Goal: Find specific page/section: Find specific page/section

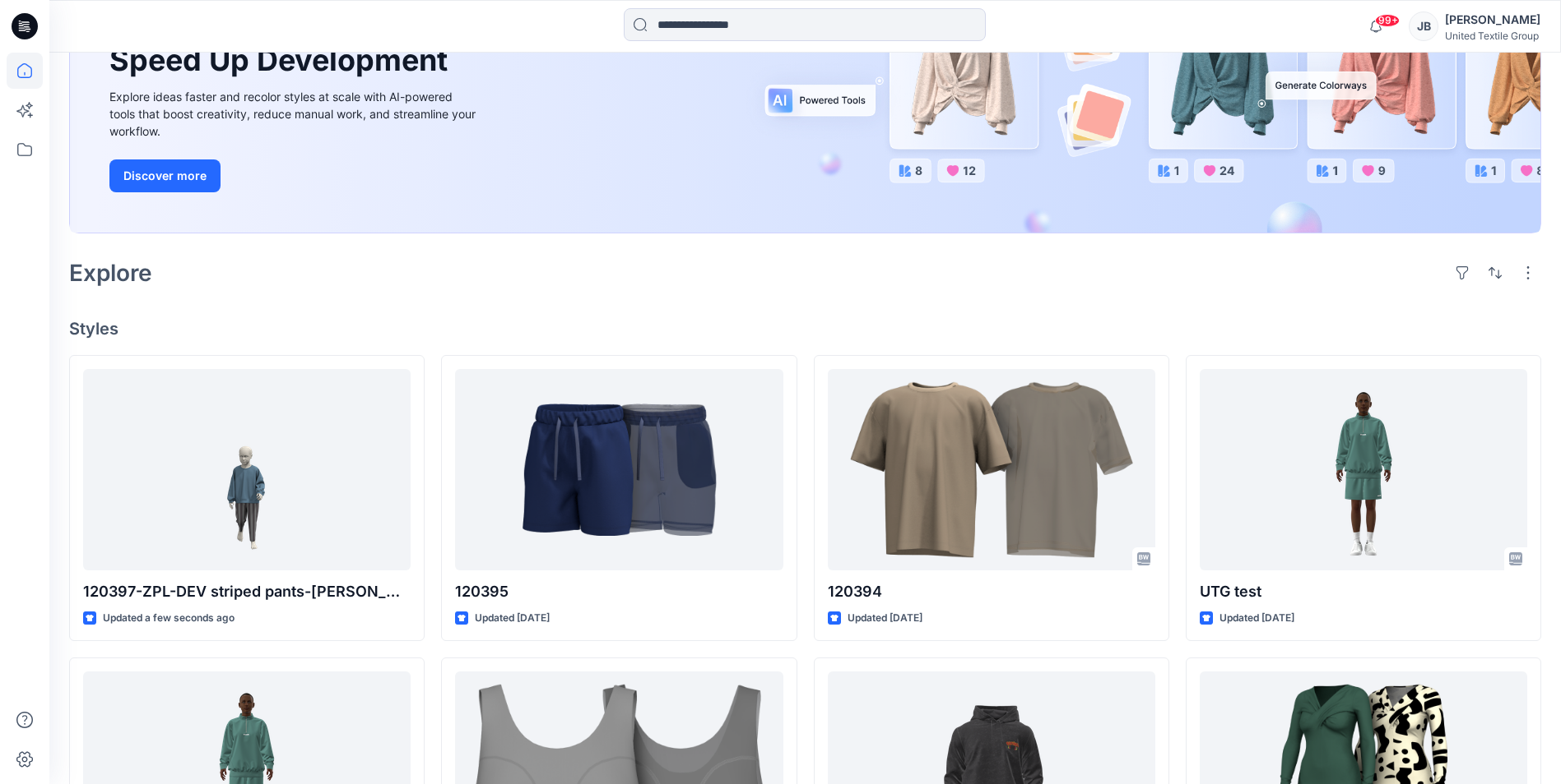
scroll to position [247, 0]
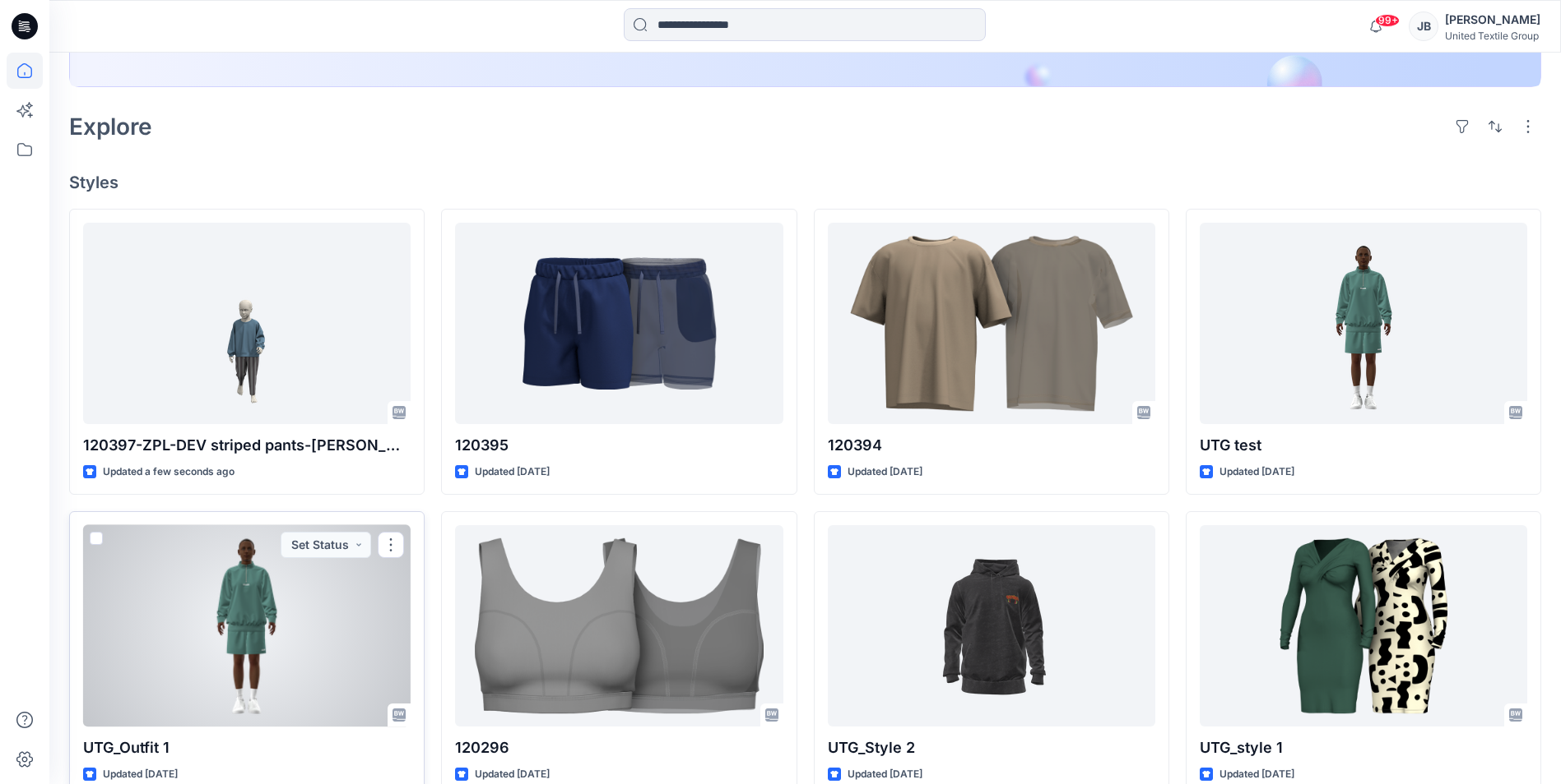
scroll to position [329, 0]
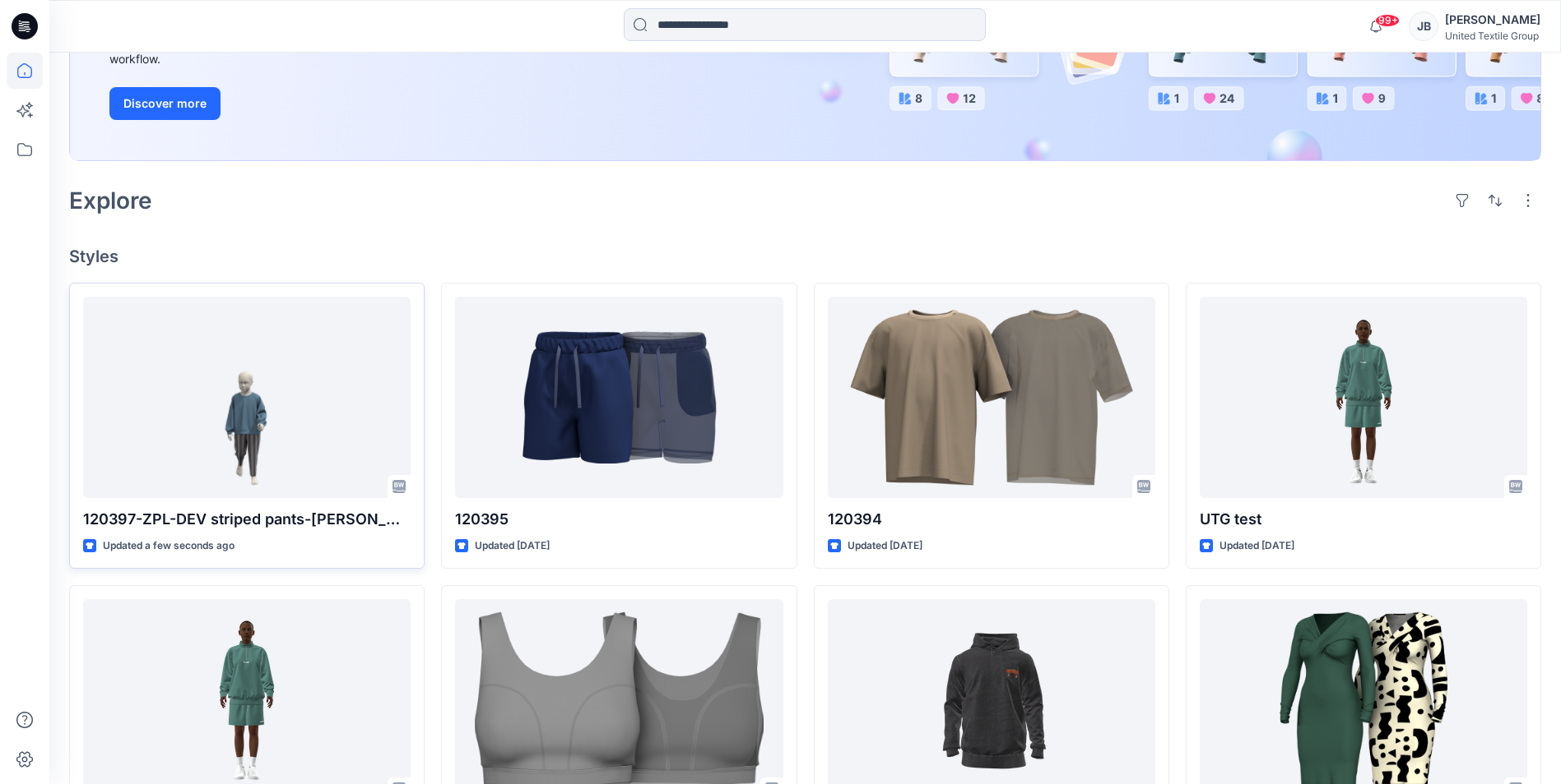
scroll to position [411, 0]
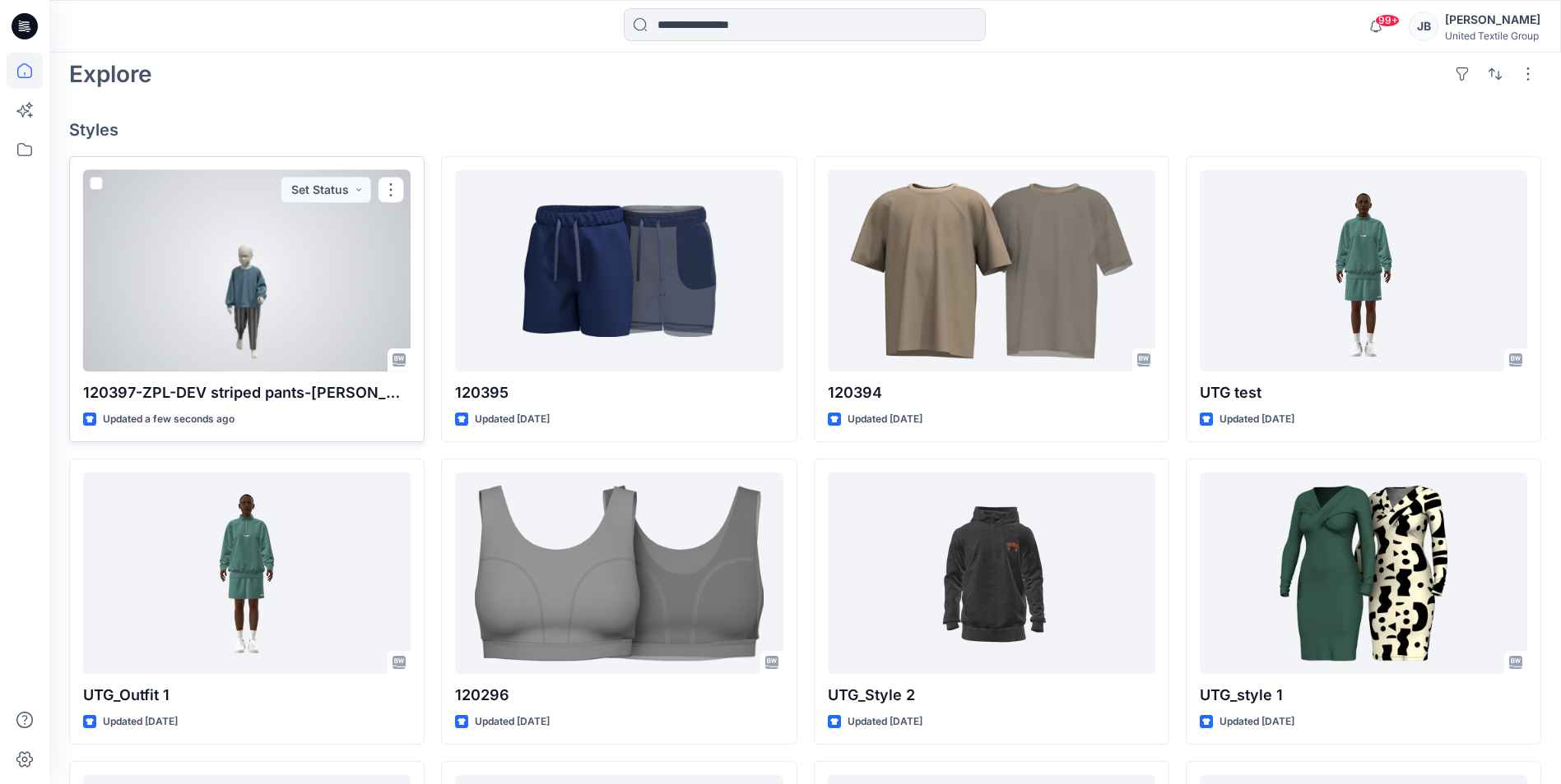
click at [321, 300] on div at bounding box center [247, 270] width 328 height 201
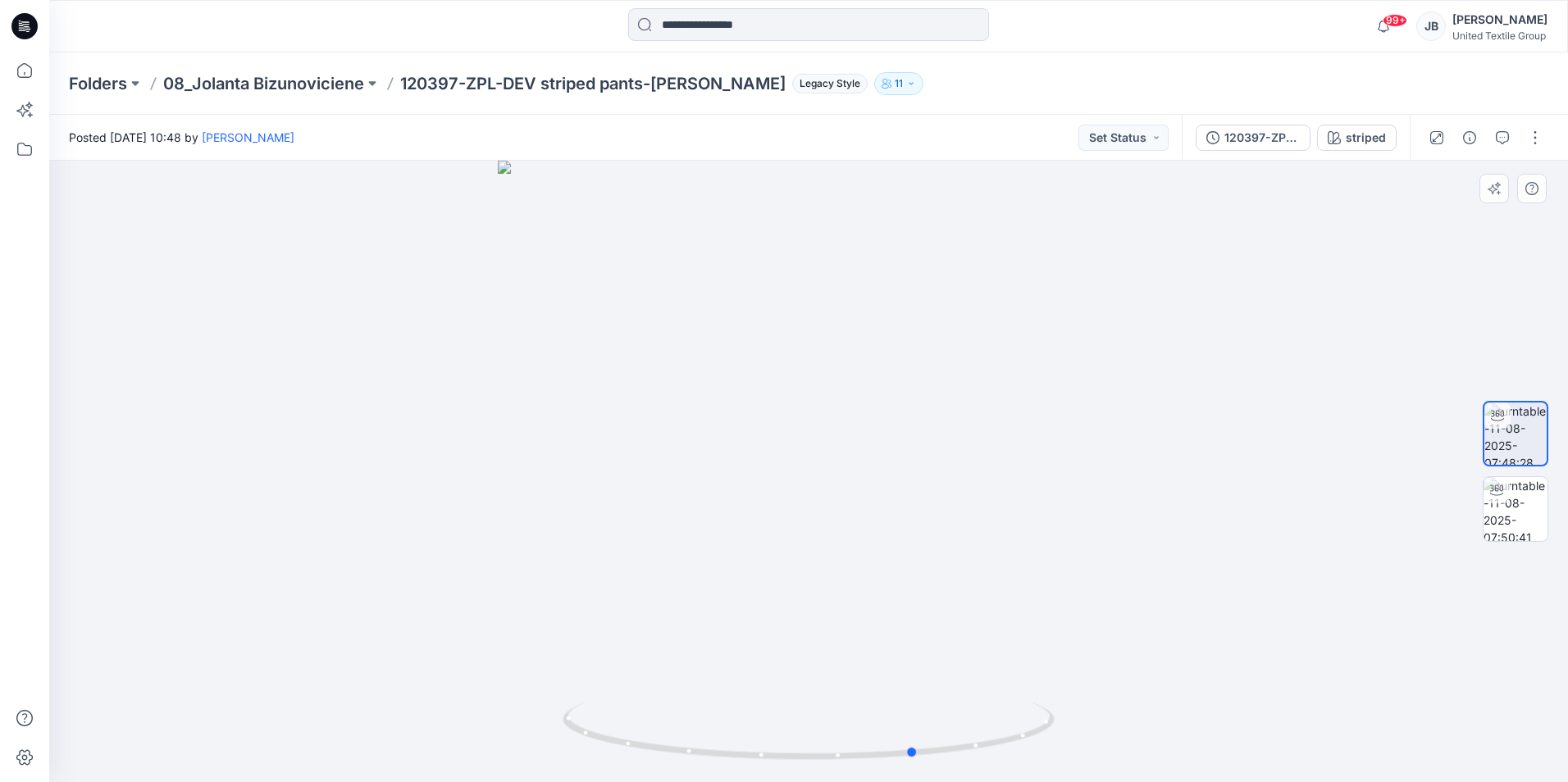
drag, startPoint x: 809, startPoint y: 764, endPoint x: 1408, endPoint y: 646, distance: 610.5
click at [1408, 646] on div at bounding box center [809, 471] width 1518 height 621
drag, startPoint x: 913, startPoint y: 762, endPoint x: 876, endPoint y: 765, distance: 37.1
click at [876, 765] on foreignobject at bounding box center [875, 774] width 19 height 19
click at [1509, 514] on img at bounding box center [1515, 509] width 64 height 64
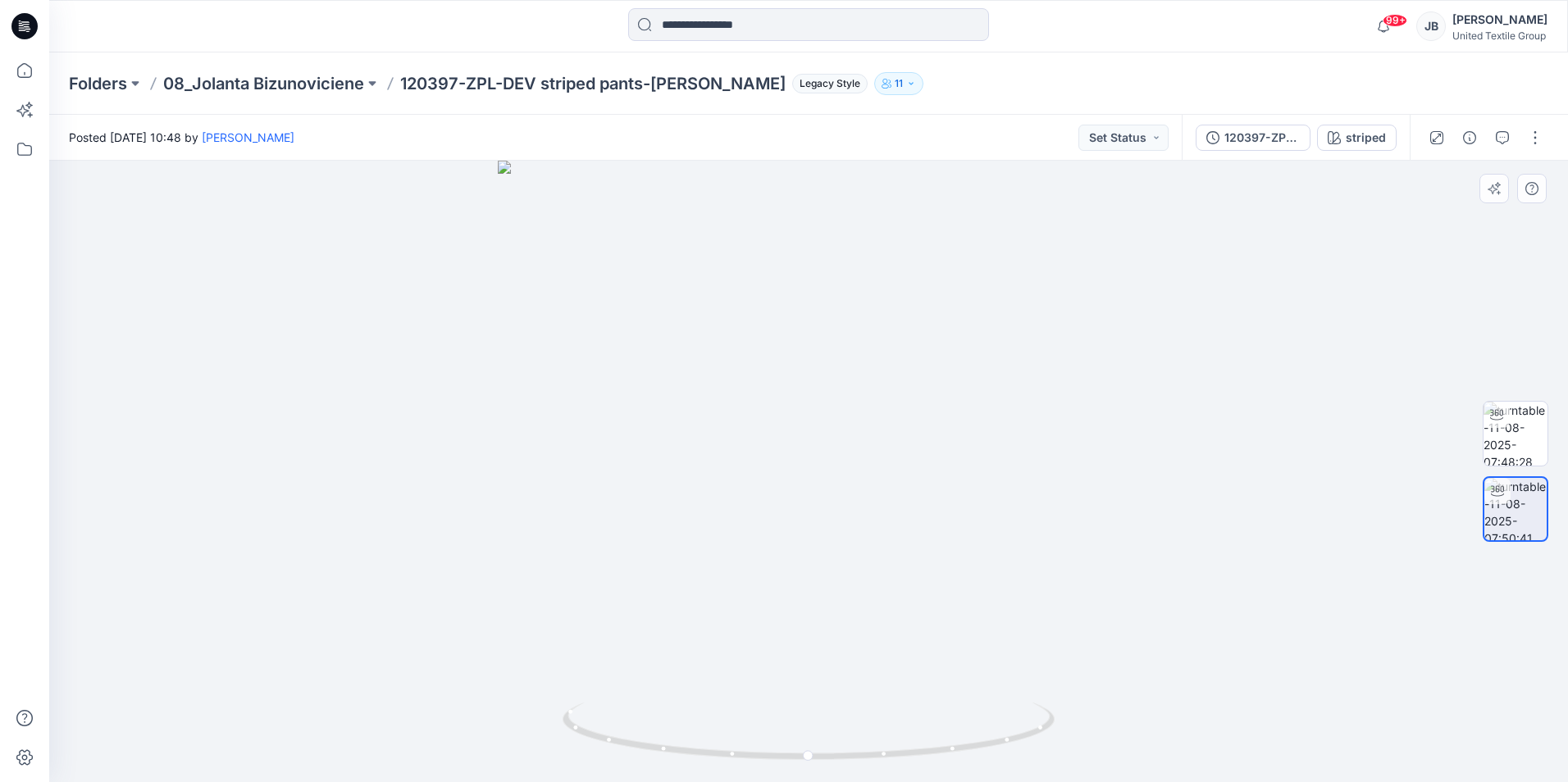
click at [1206, 637] on div at bounding box center [809, 471] width 1518 height 621
drag, startPoint x: 808, startPoint y: 758, endPoint x: 719, endPoint y: 750, distance: 89.4
click at [719, 750] on icon at bounding box center [810, 733] width 496 height 62
drag, startPoint x: 725, startPoint y: 753, endPoint x: 474, endPoint y: 705, distance: 255.5
click at [474, 705] on div at bounding box center [809, 471] width 1518 height 621
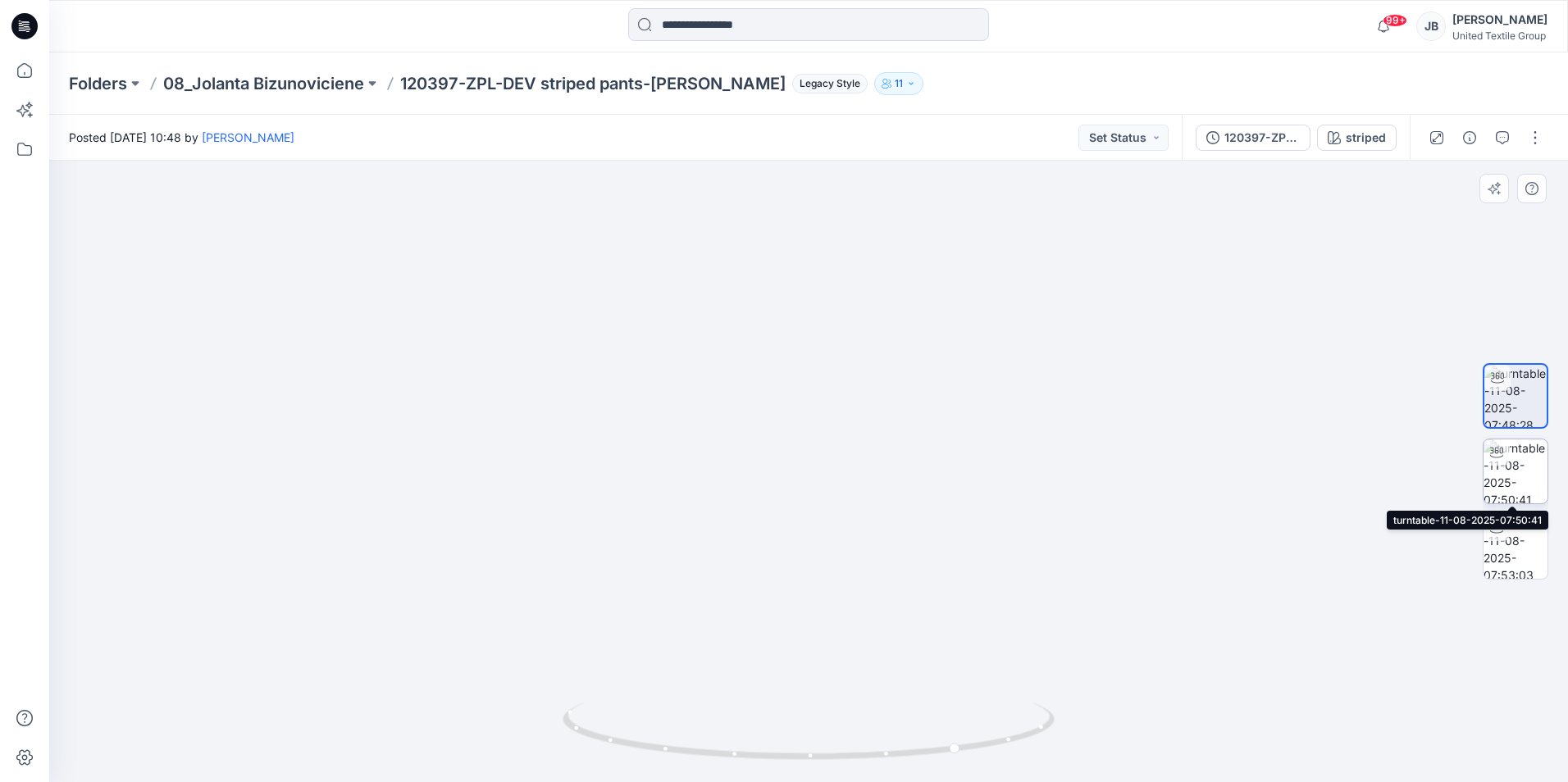
click at [1509, 467] on img at bounding box center [1515, 472] width 64 height 64
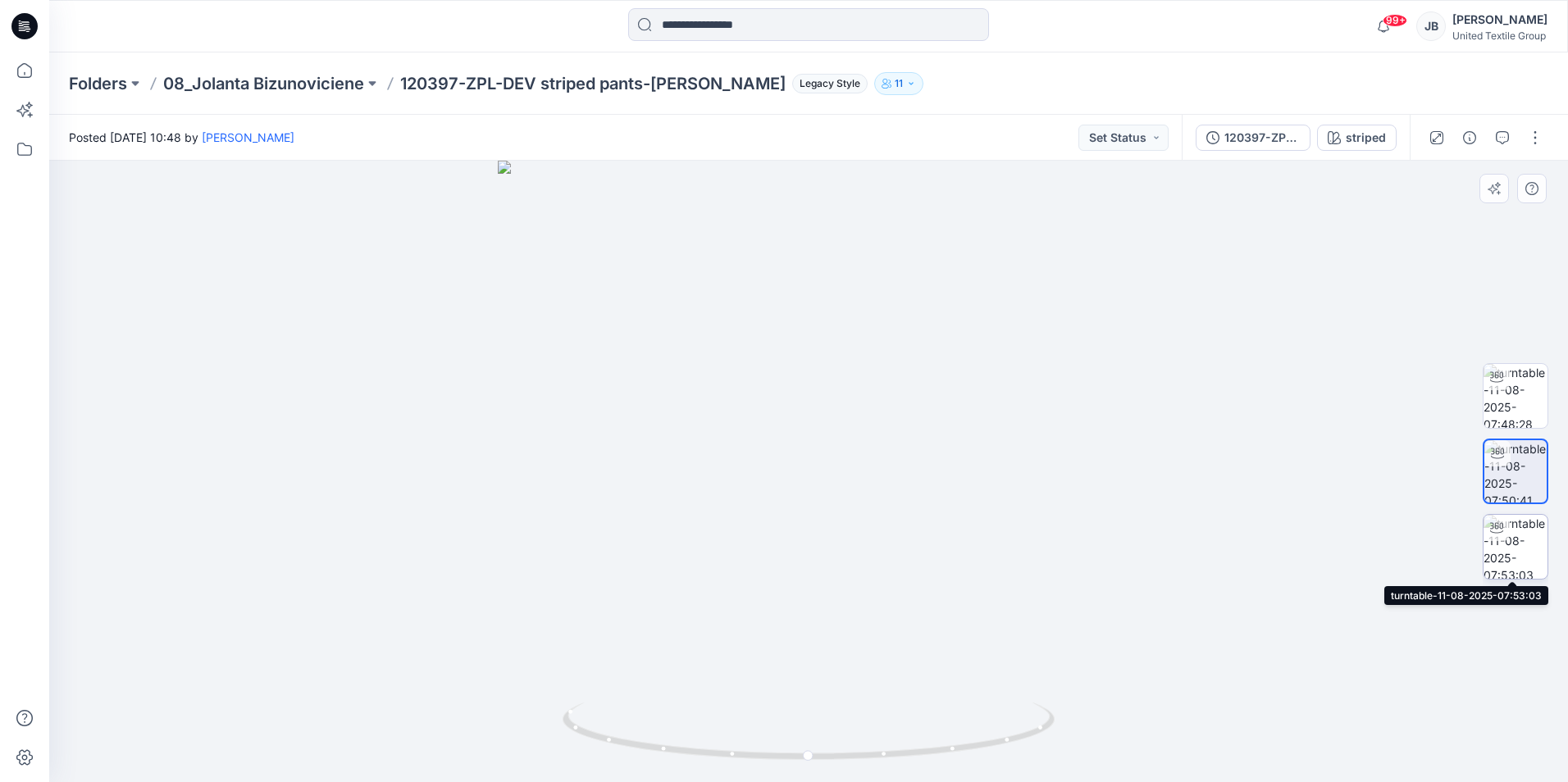
click at [1502, 572] on img at bounding box center [1515, 547] width 64 height 64
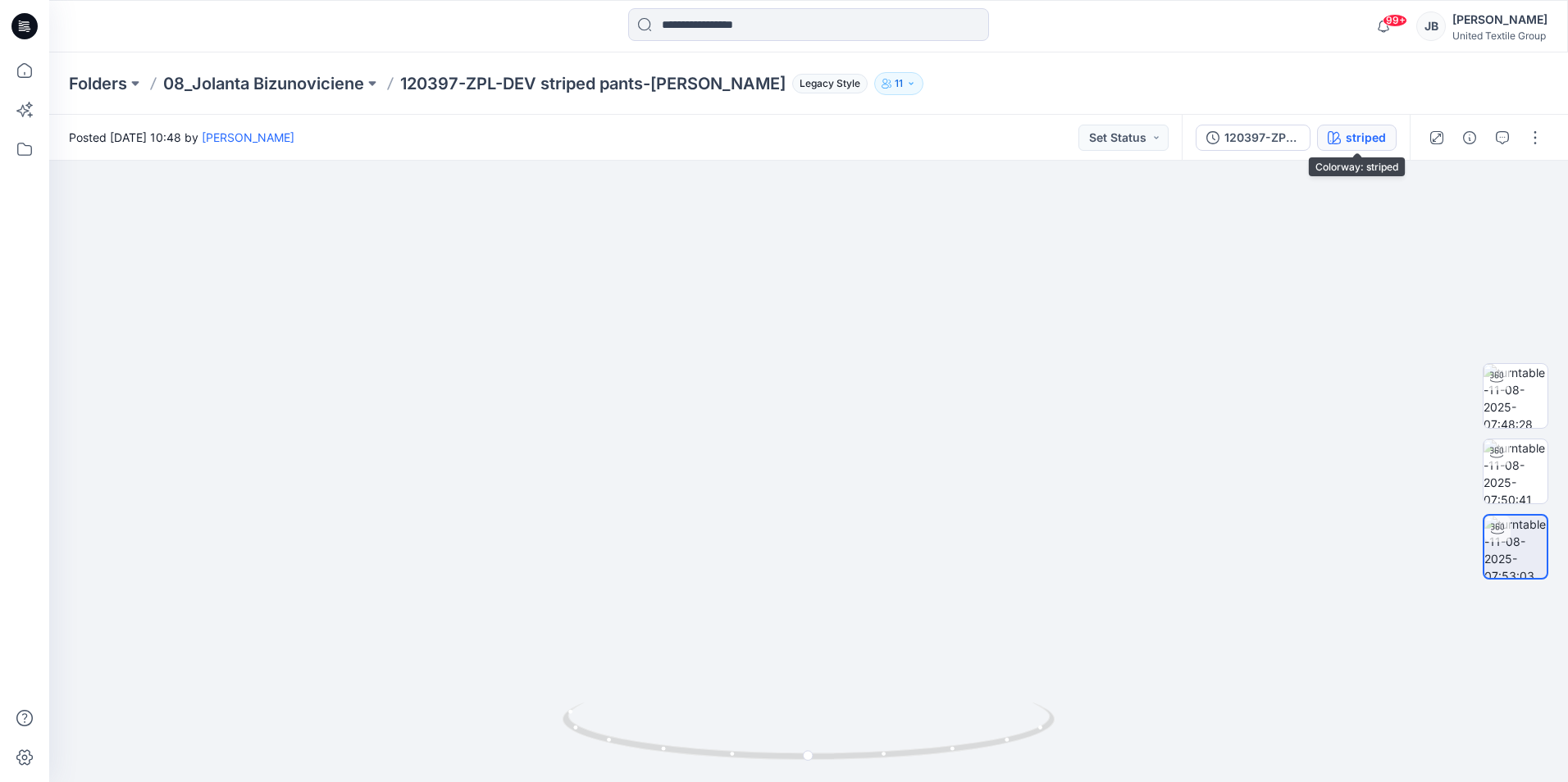
click at [1348, 138] on div "striped" at bounding box center [1366, 137] width 40 height 18
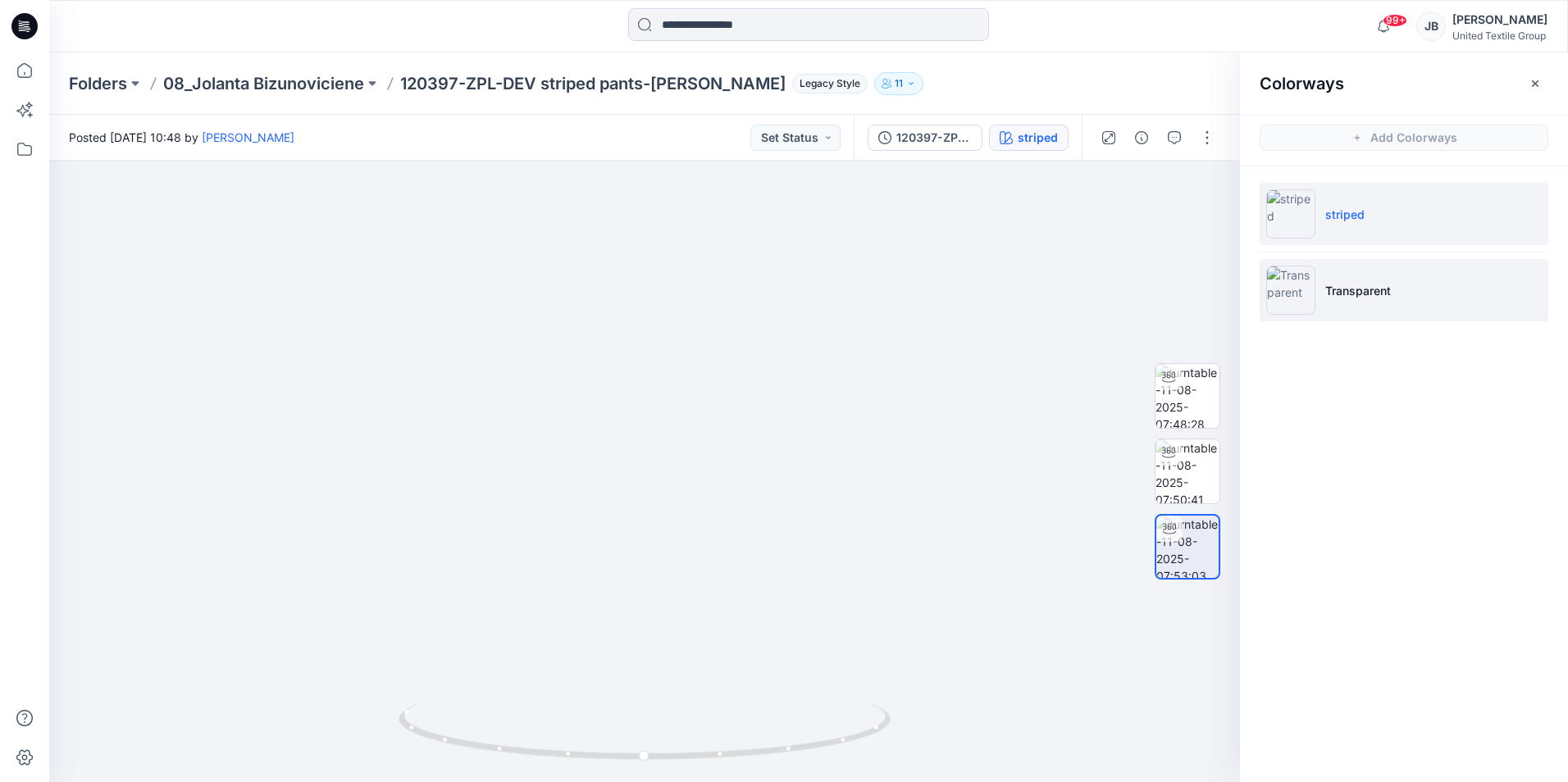
click at [1288, 282] on img at bounding box center [1290, 290] width 50 height 50
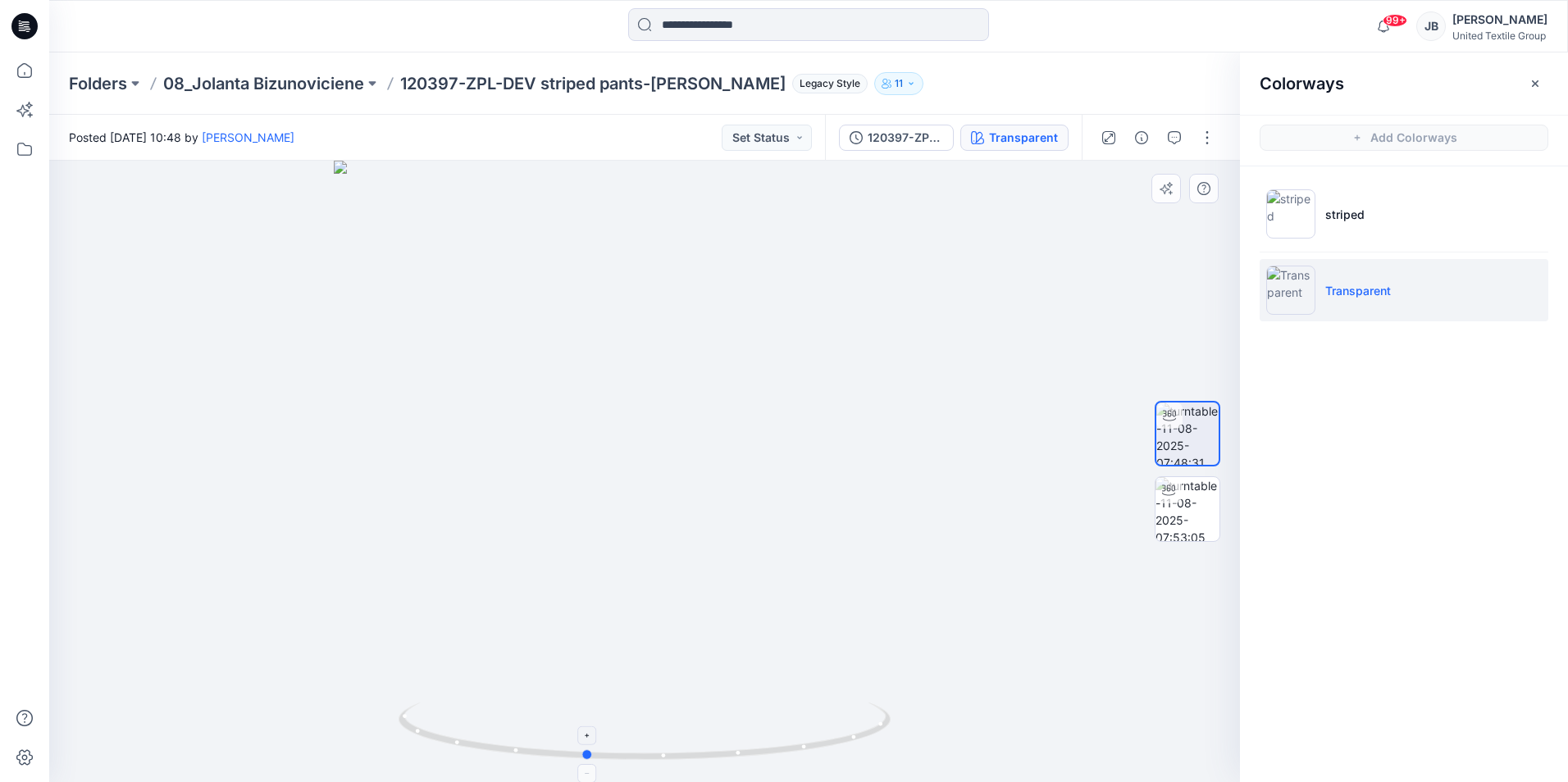
drag, startPoint x: 645, startPoint y: 760, endPoint x: 586, endPoint y: 777, distance: 61.4
click at [586, 765] on icon at bounding box center [646, 733] width 496 height 62
click at [918, 139] on div "120397-ZPL-DEV striped pants-[PERSON_NAME]" at bounding box center [905, 137] width 76 height 18
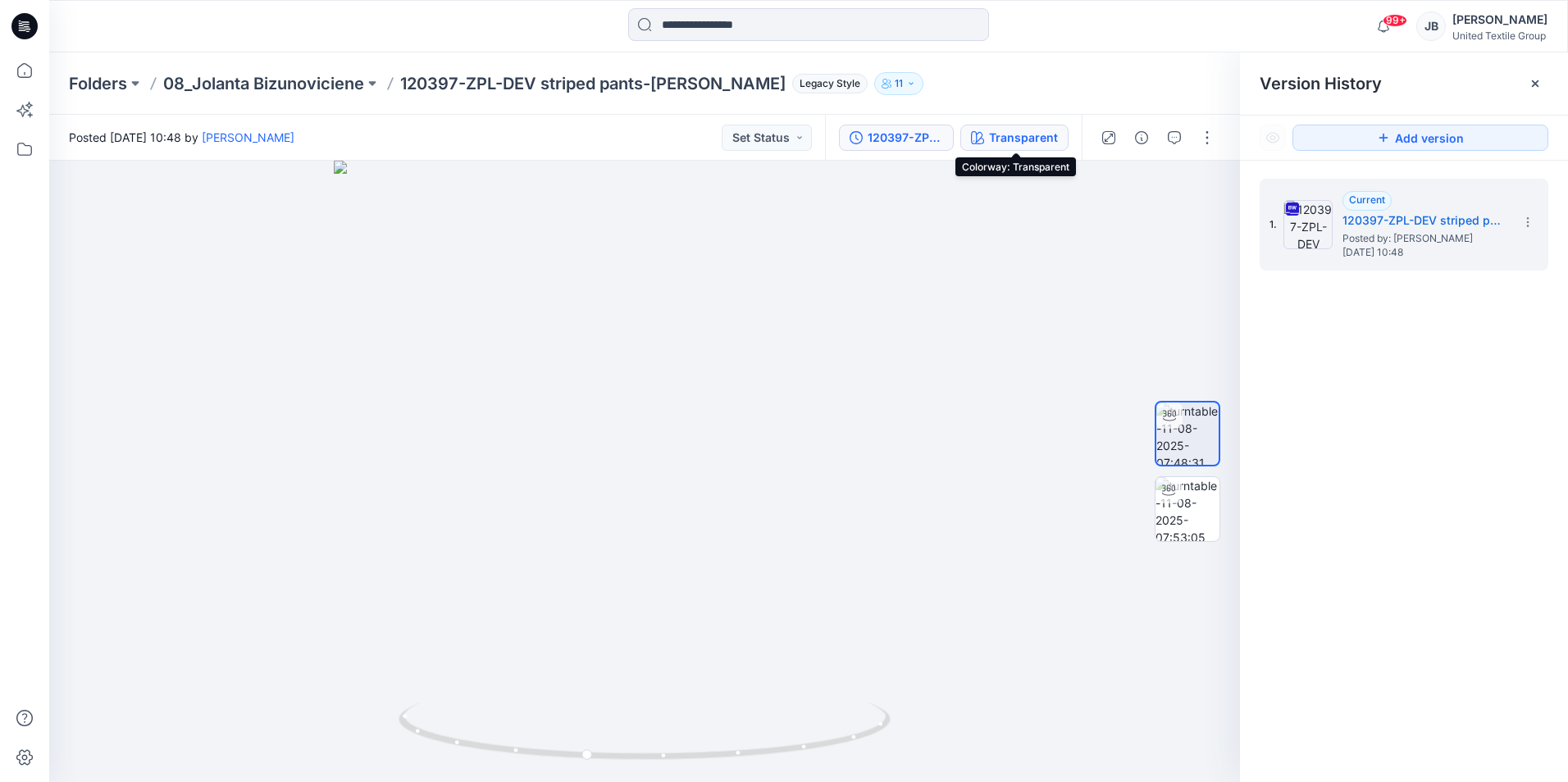
click at [997, 142] on div "Transparent" at bounding box center [1022, 137] width 69 height 18
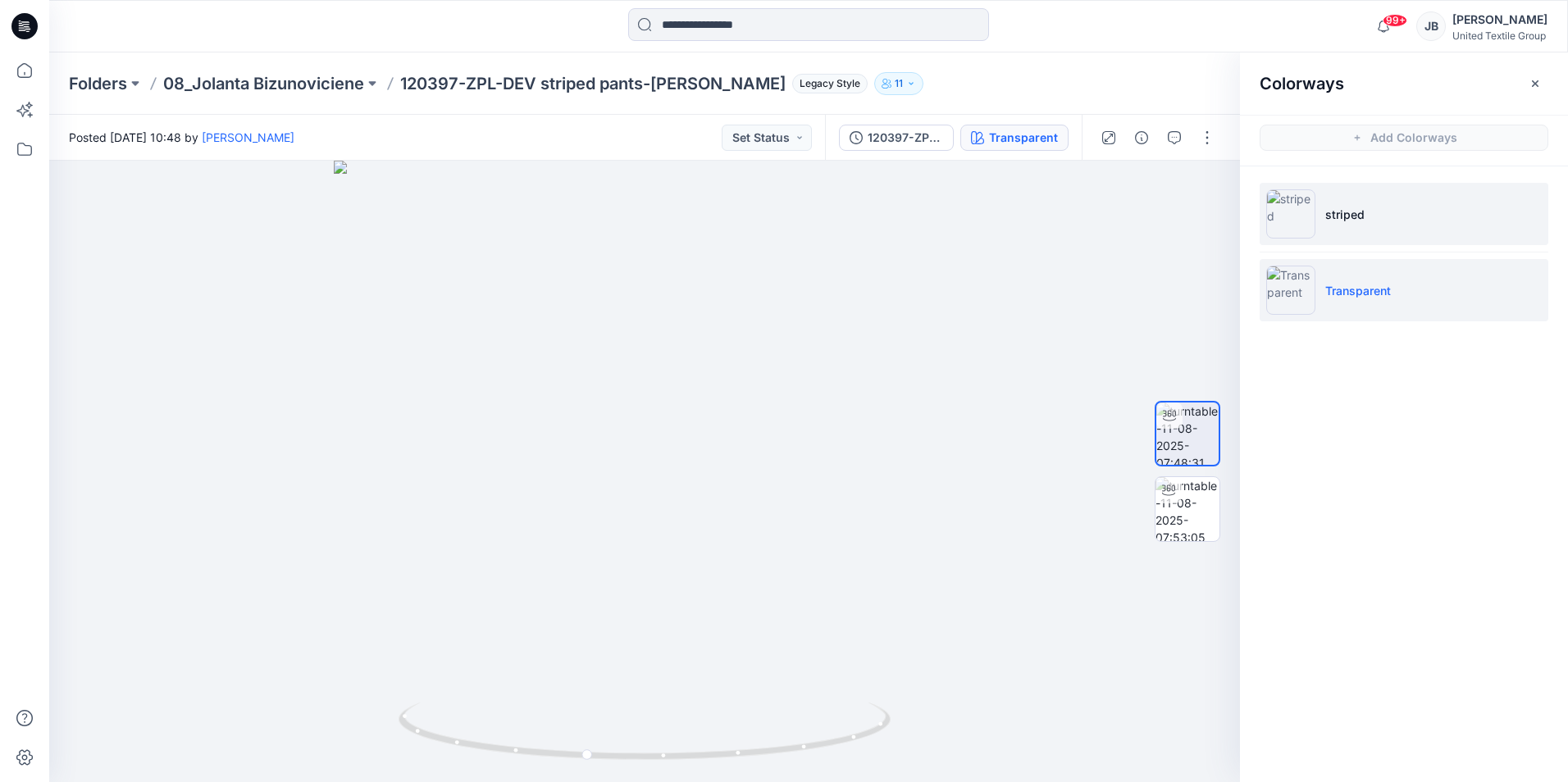
click at [1288, 213] on img at bounding box center [1290, 214] width 50 height 50
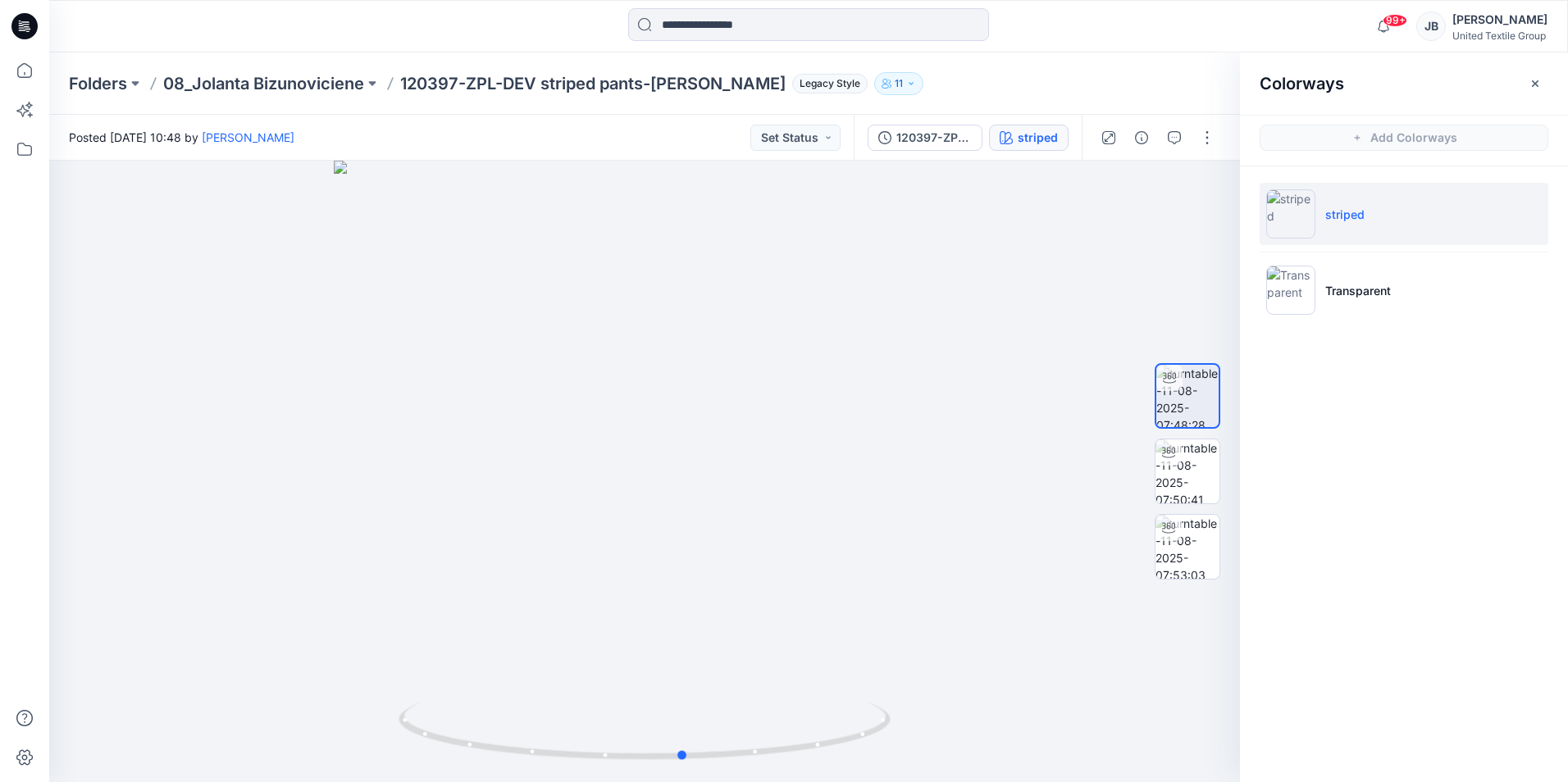
drag, startPoint x: 644, startPoint y: 759, endPoint x: 683, endPoint y: 785, distance: 46.9
click at [683, 782] on html "99+ Notifications Your style 120397-ZPL-DEV striped pants-RG-JB is ready 2 new …" at bounding box center [784, 391] width 1568 height 782
click at [19, 15] on icon at bounding box center [24, 26] width 26 height 26
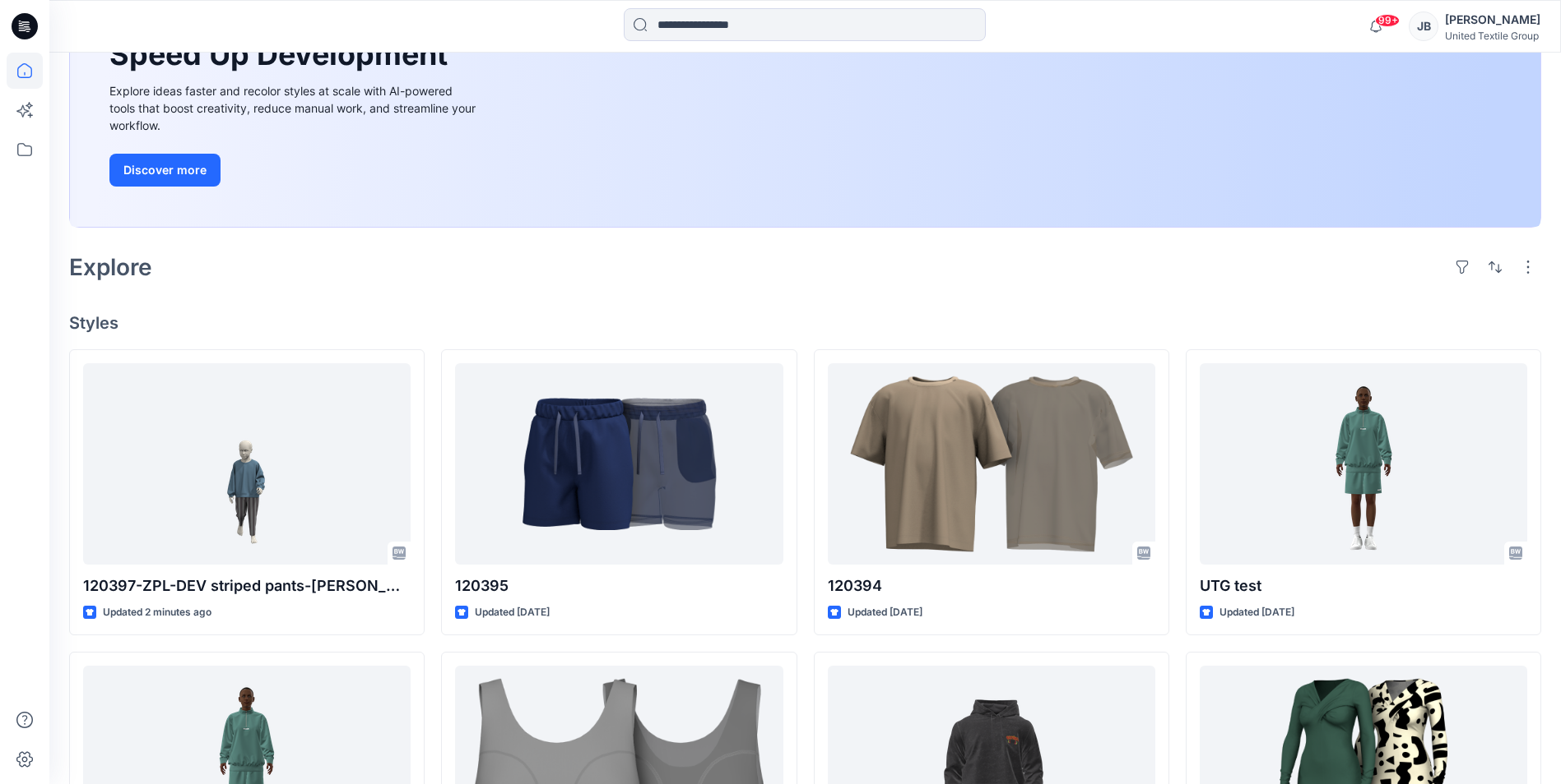
scroll to position [247, 0]
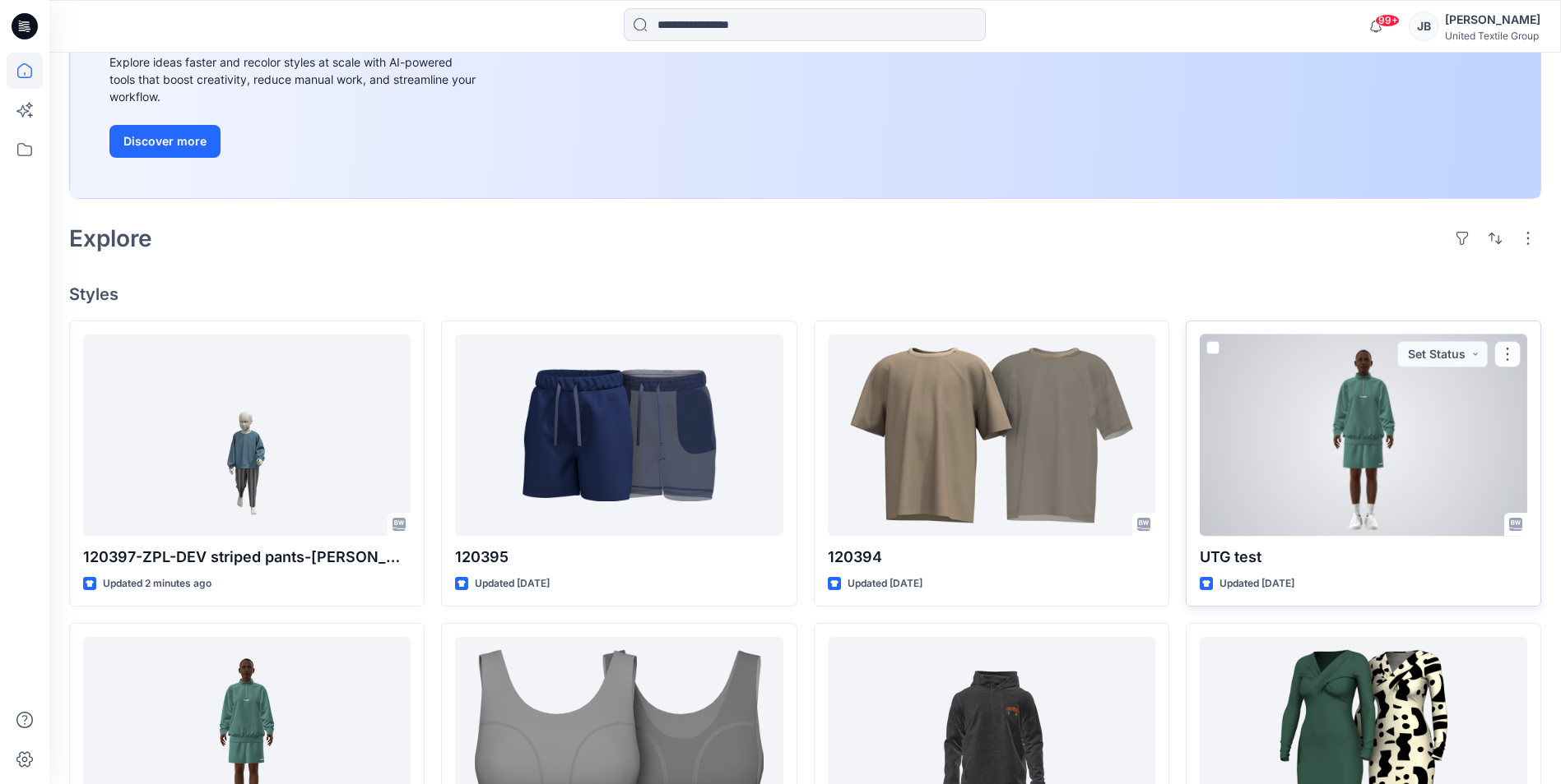
click at [1344, 466] on div at bounding box center [1363, 435] width 328 height 201
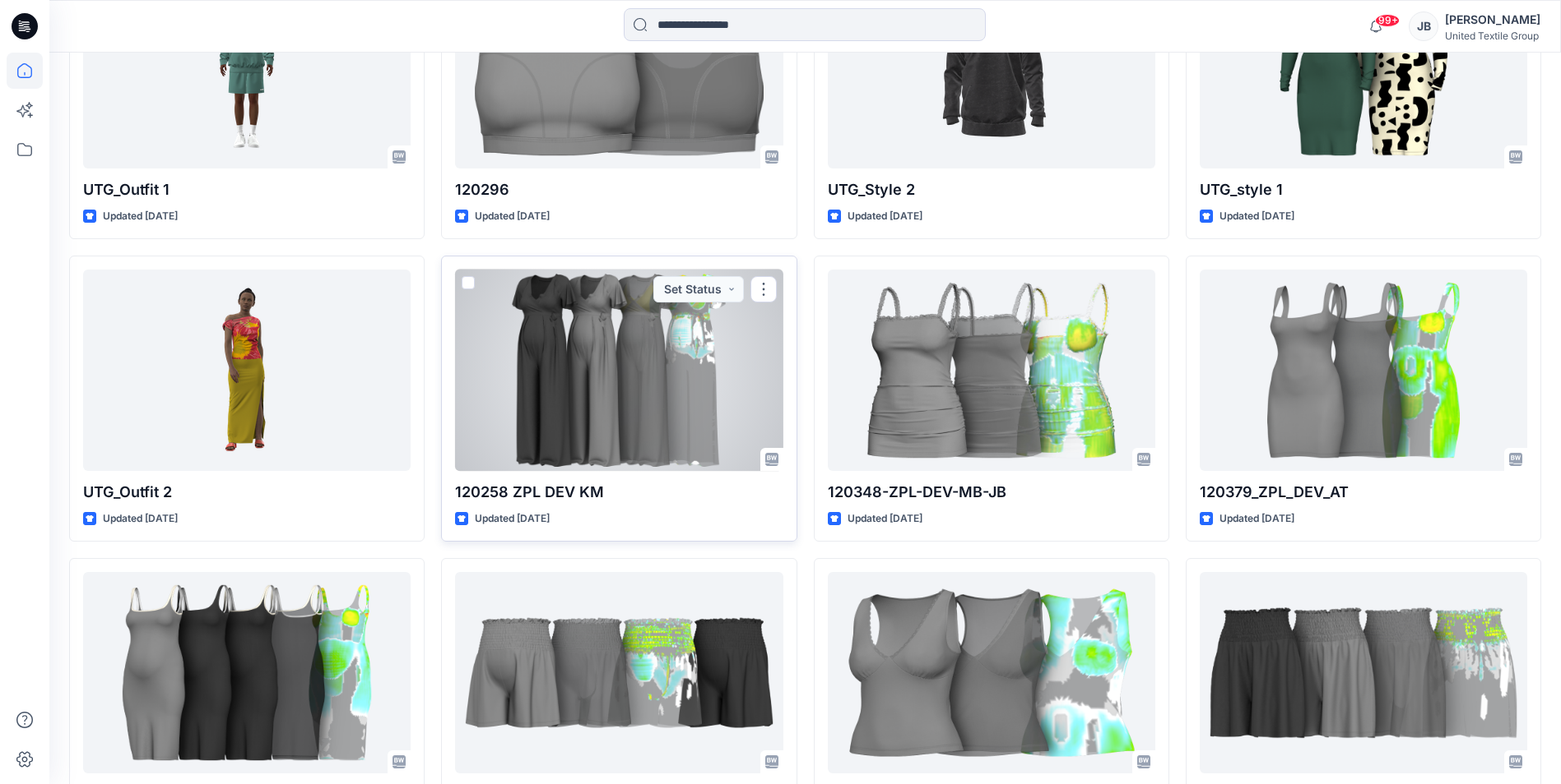
scroll to position [917, 0]
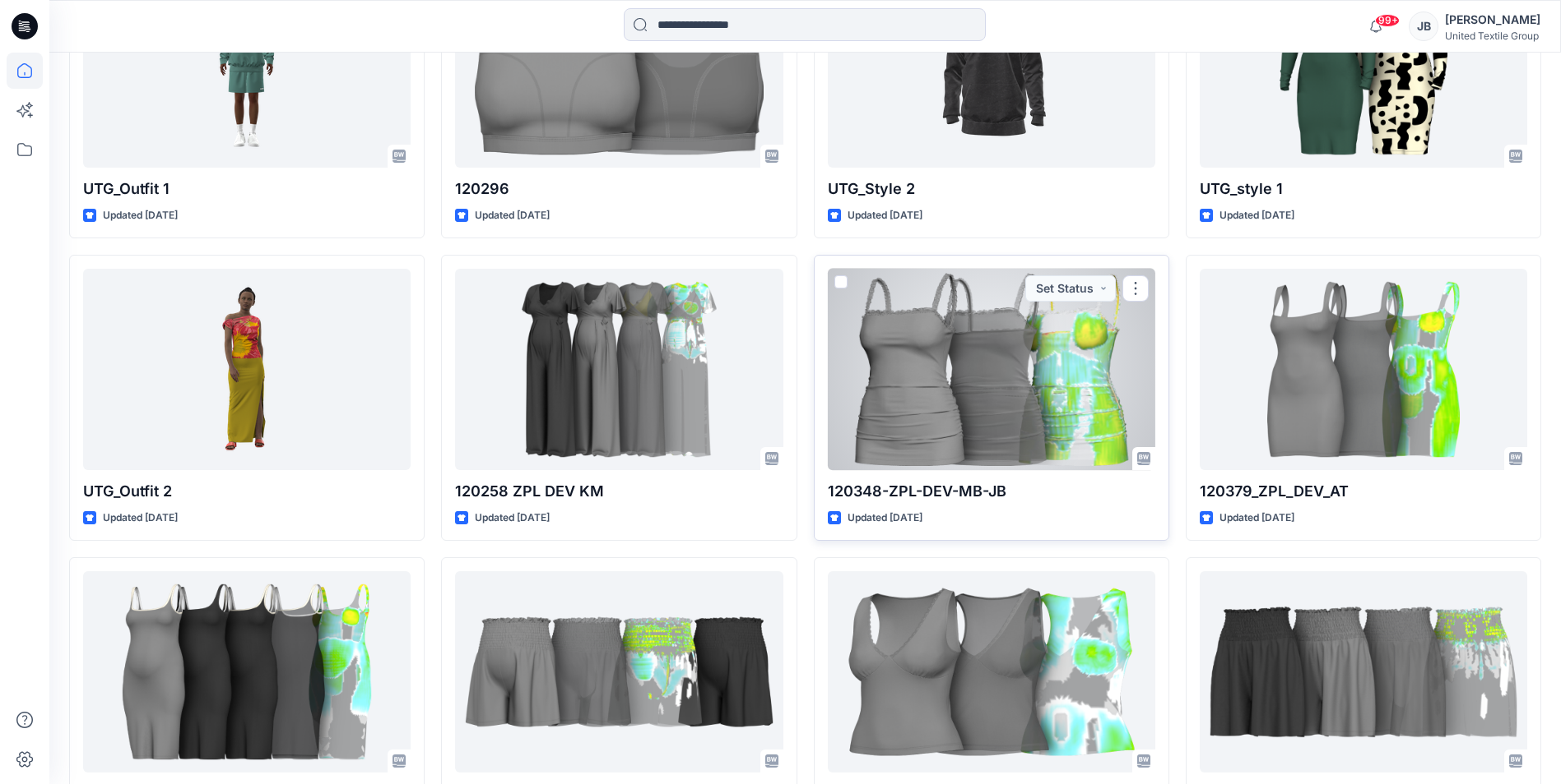
click at [901, 392] on div at bounding box center [992, 369] width 328 height 201
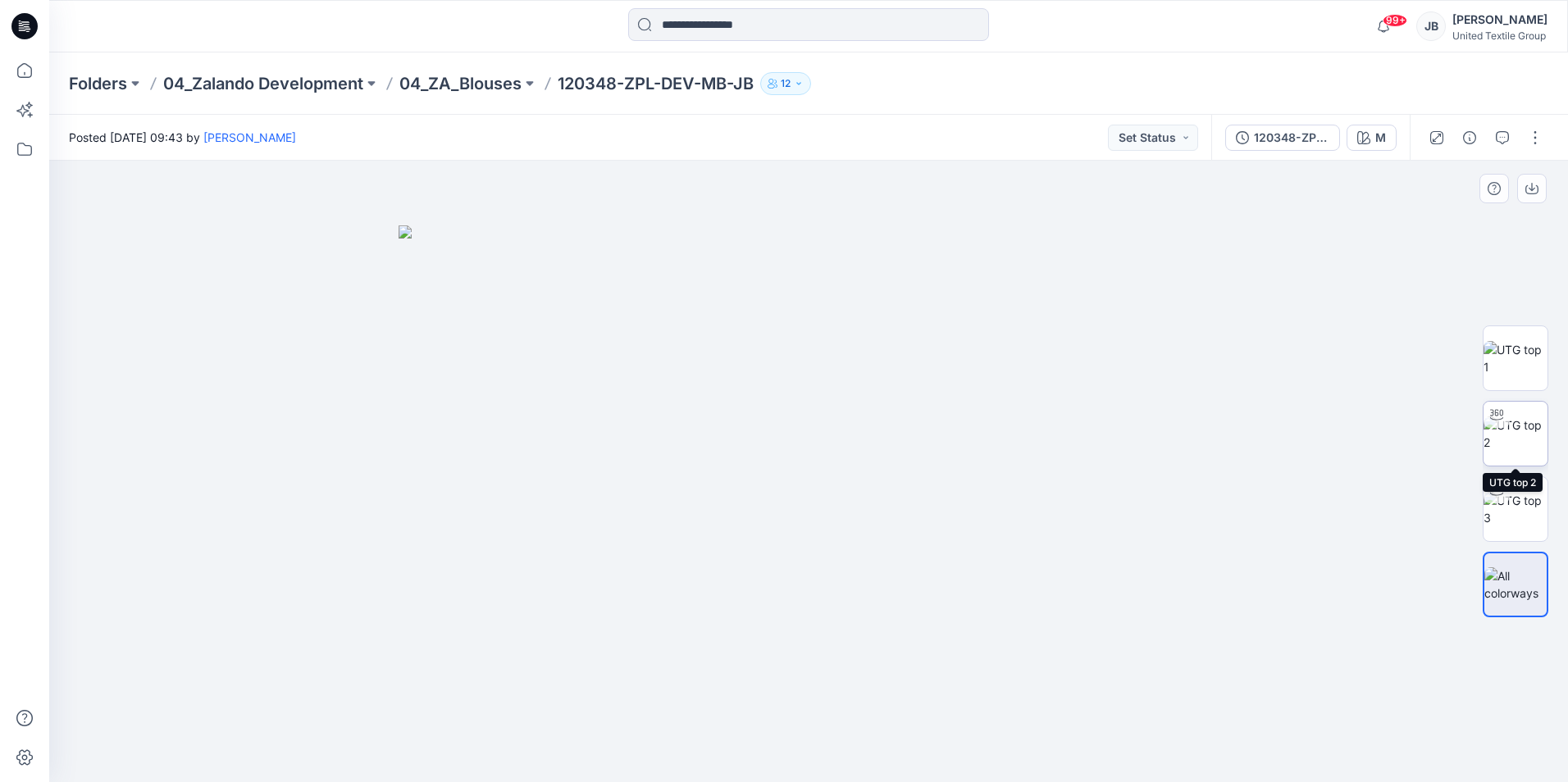
click at [1516, 434] on img at bounding box center [1515, 434] width 64 height 35
